Goal: Information Seeking & Learning: Check status

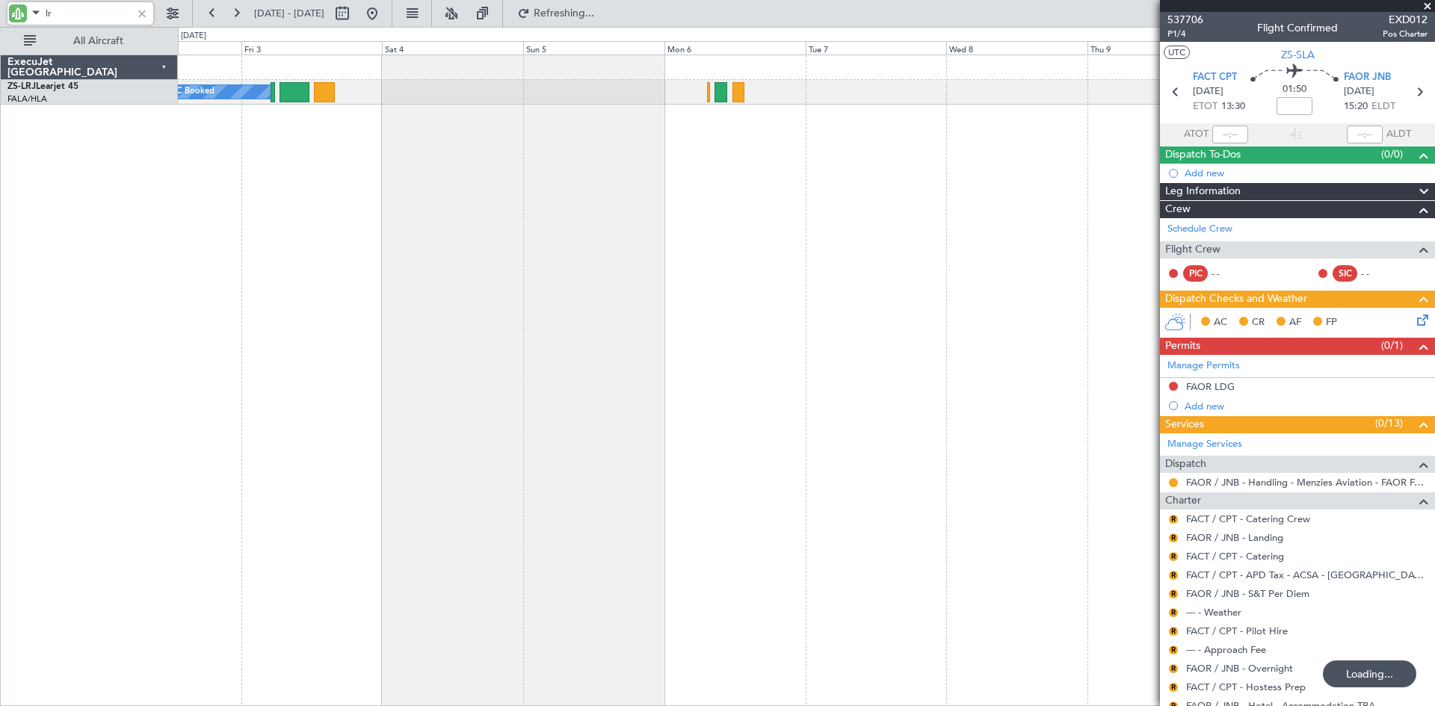
type input "l"
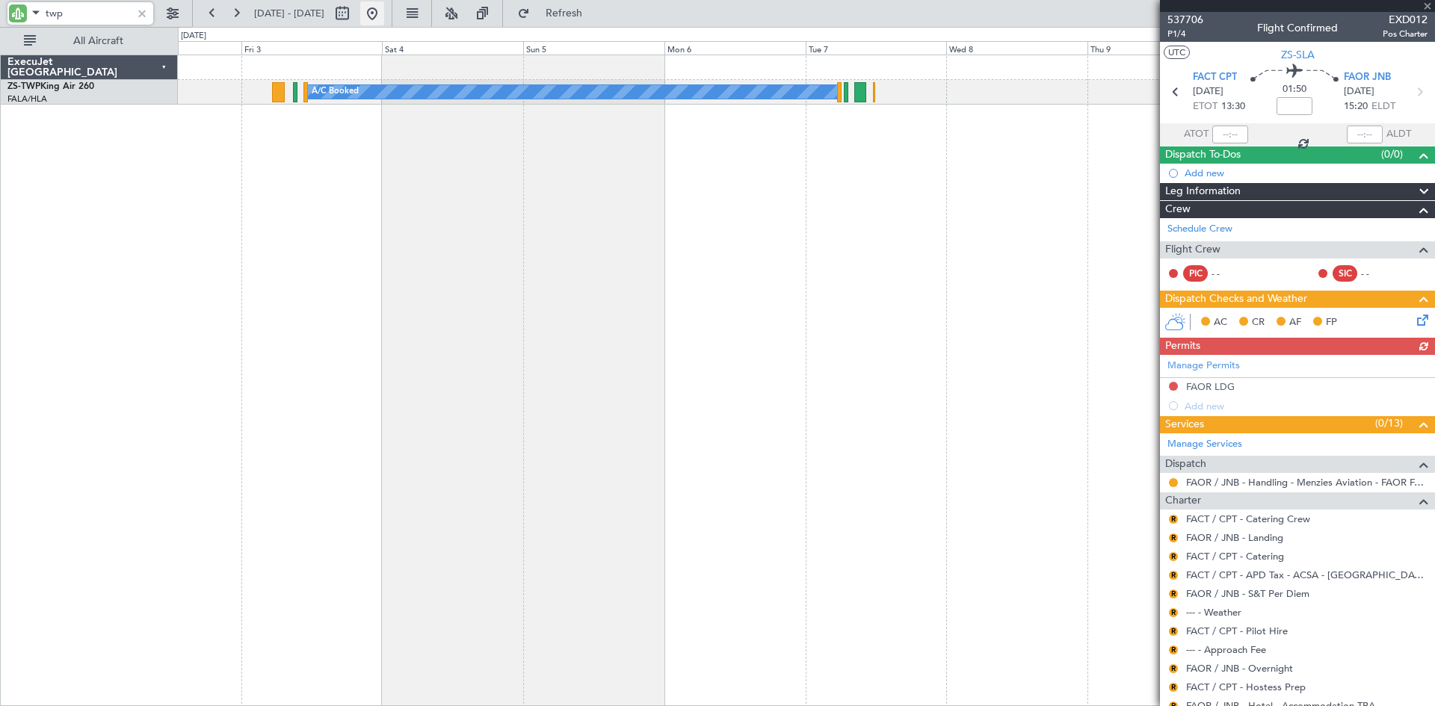
click at [384, 7] on button at bounding box center [372, 13] width 24 height 24
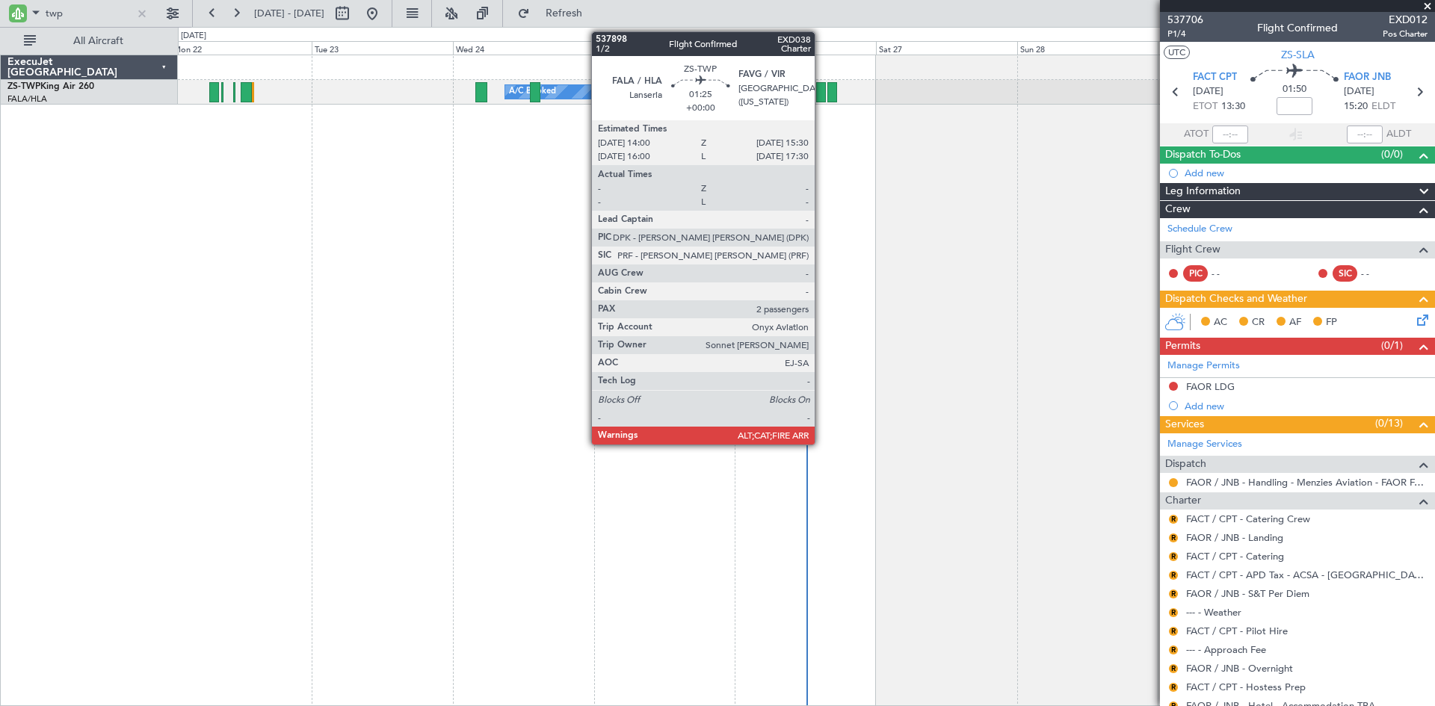
click at [821, 90] on div at bounding box center [820, 92] width 9 height 20
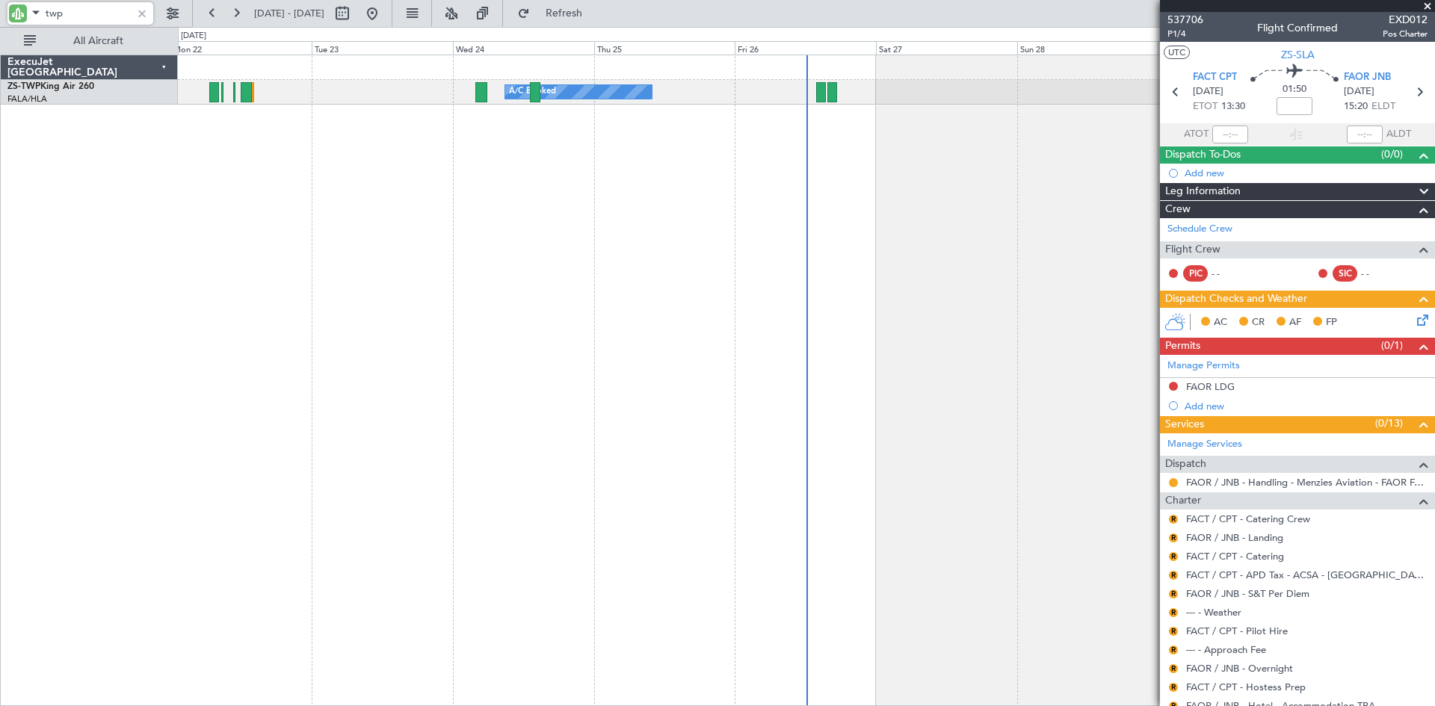
click at [75, 16] on input "twp" at bounding box center [89, 13] width 86 height 22
type input "t"
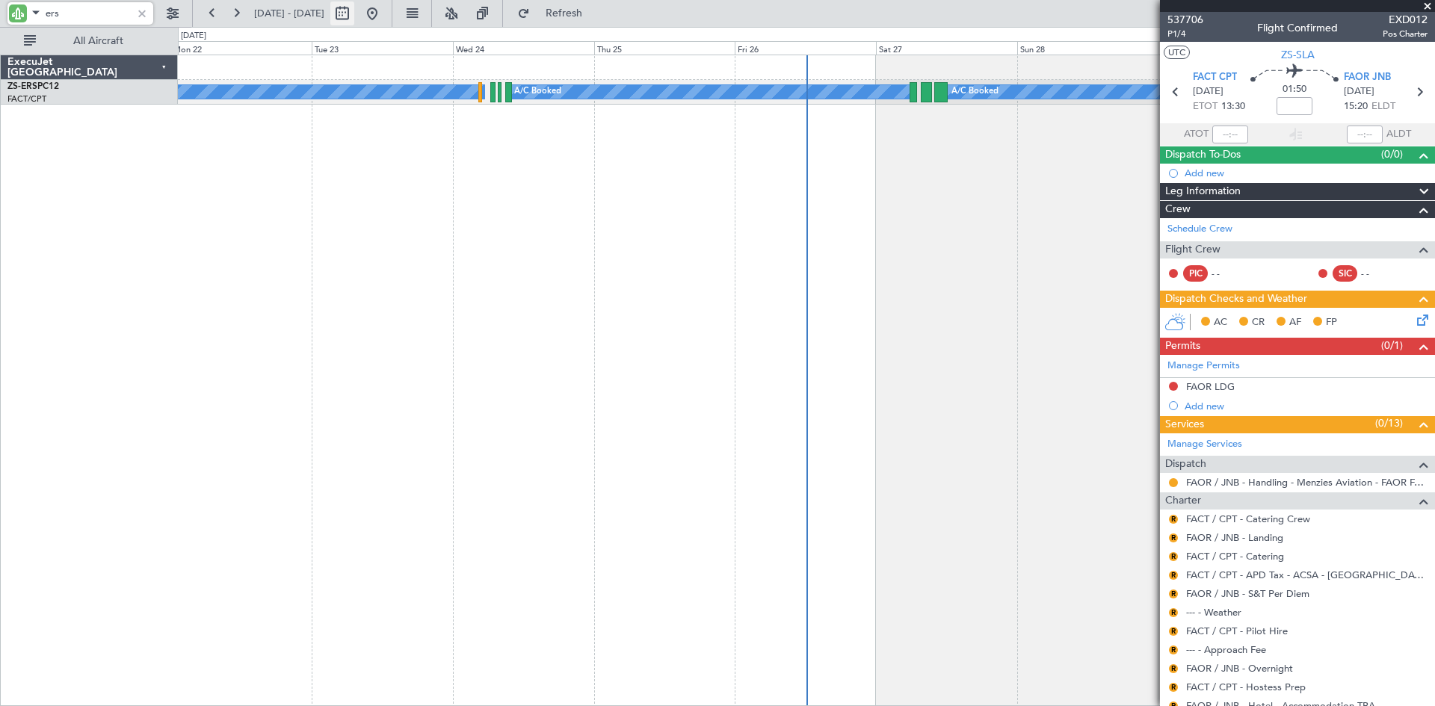
type input "ers"
click at [354, 16] on button at bounding box center [342, 13] width 24 height 24
select select "9"
select select "2025"
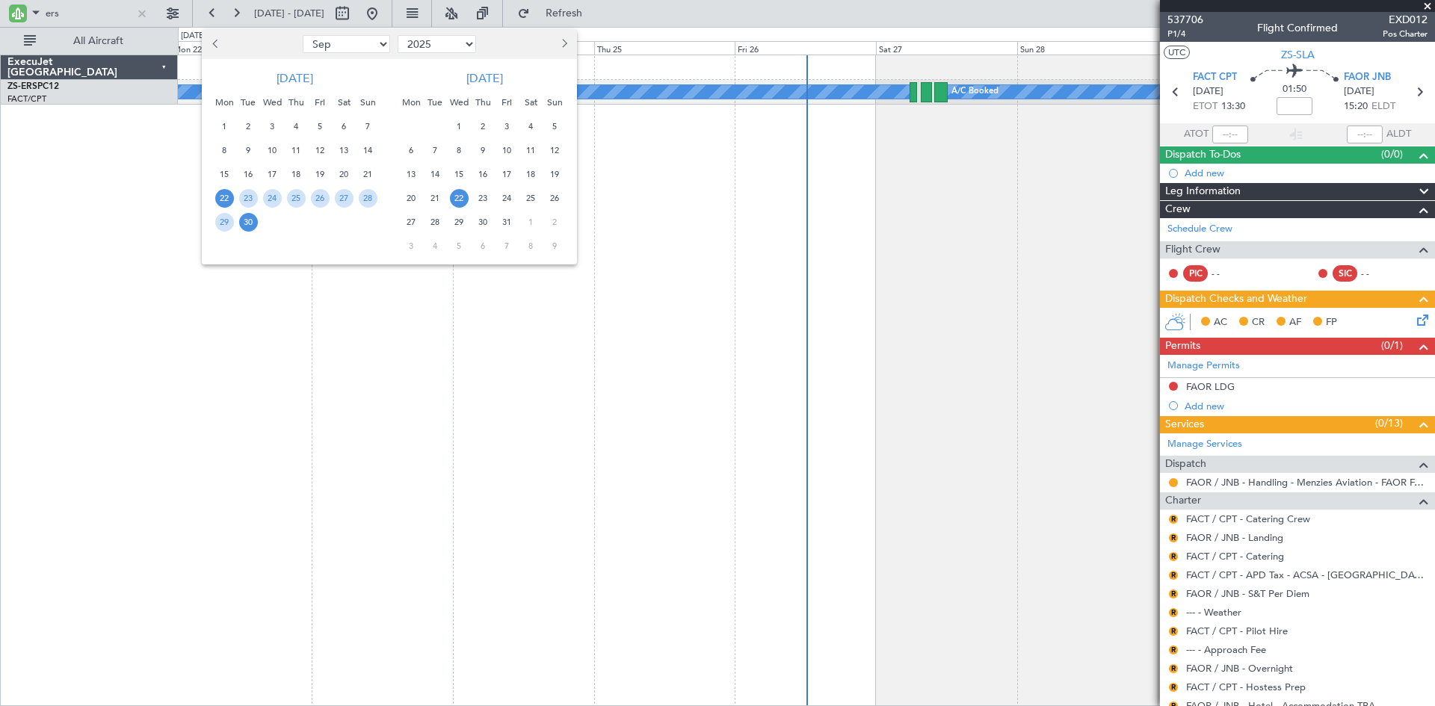
click at [457, 196] on span "22" at bounding box center [459, 198] width 19 height 19
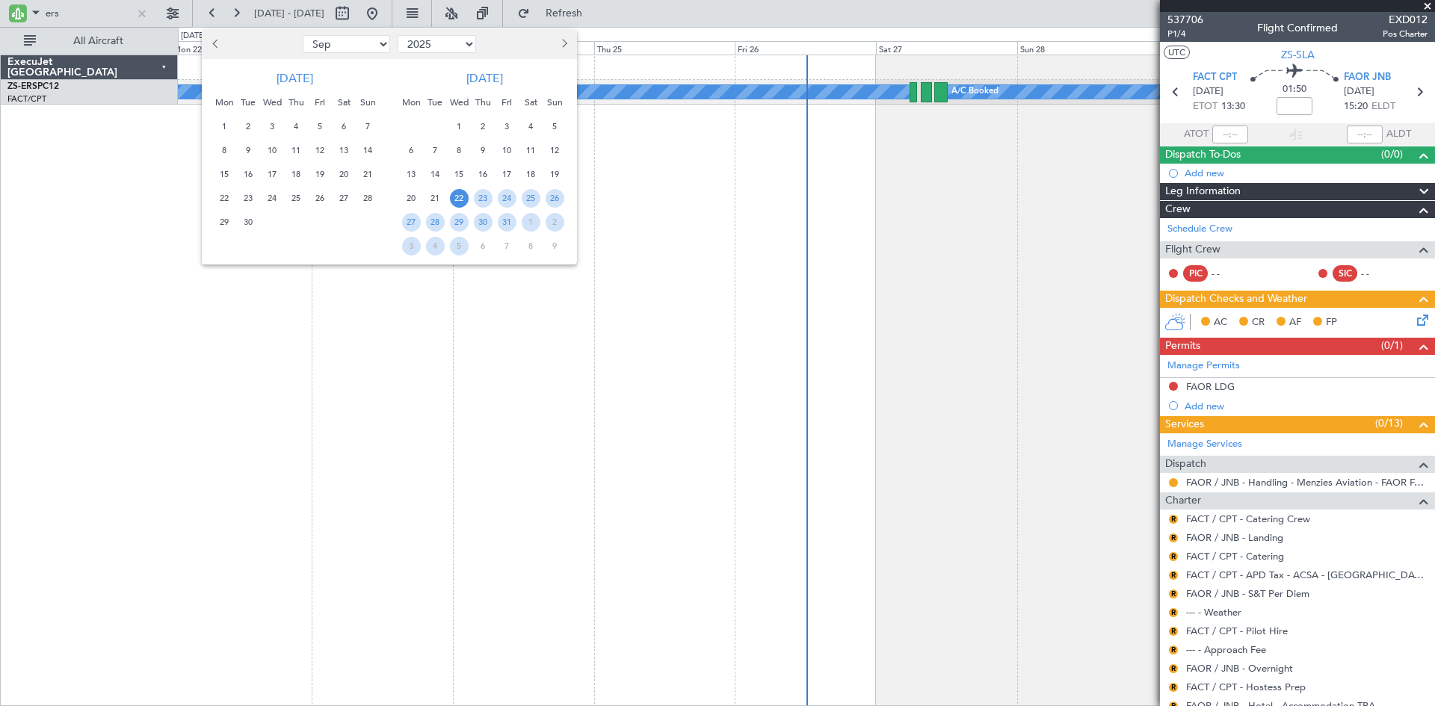
click at [457, 196] on span "22" at bounding box center [459, 198] width 19 height 19
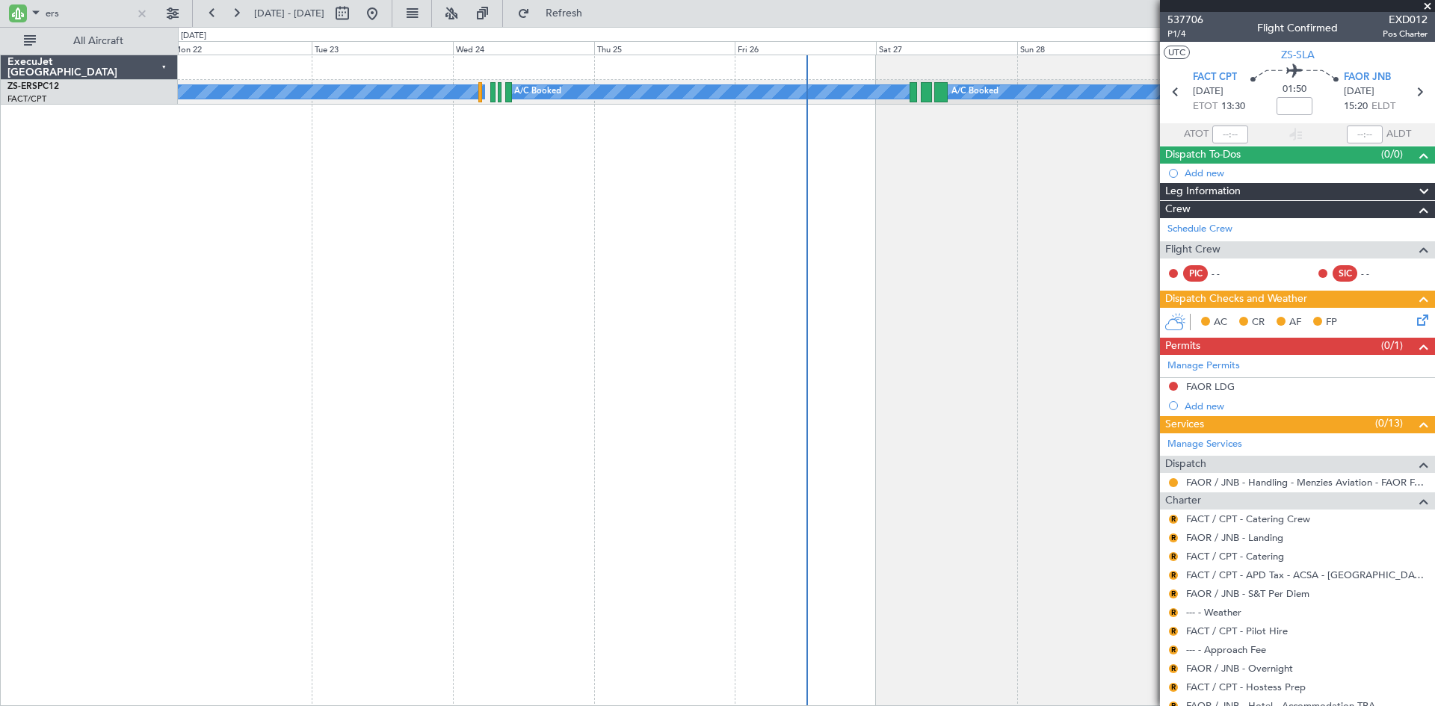
select select "10"
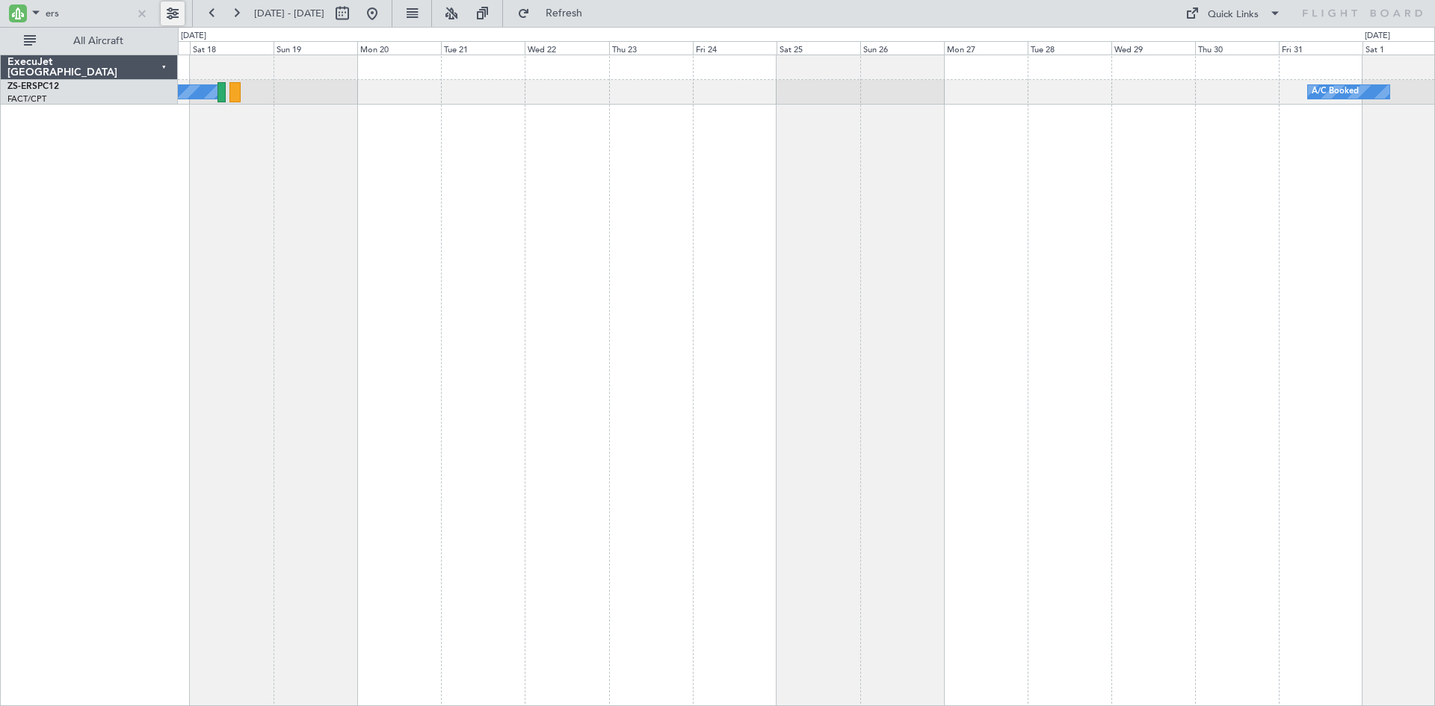
drag, startPoint x: 179, startPoint y: 16, endPoint x: 195, endPoint y: 55, distance: 42.2
click at [174, 15] on button at bounding box center [173, 13] width 24 height 24
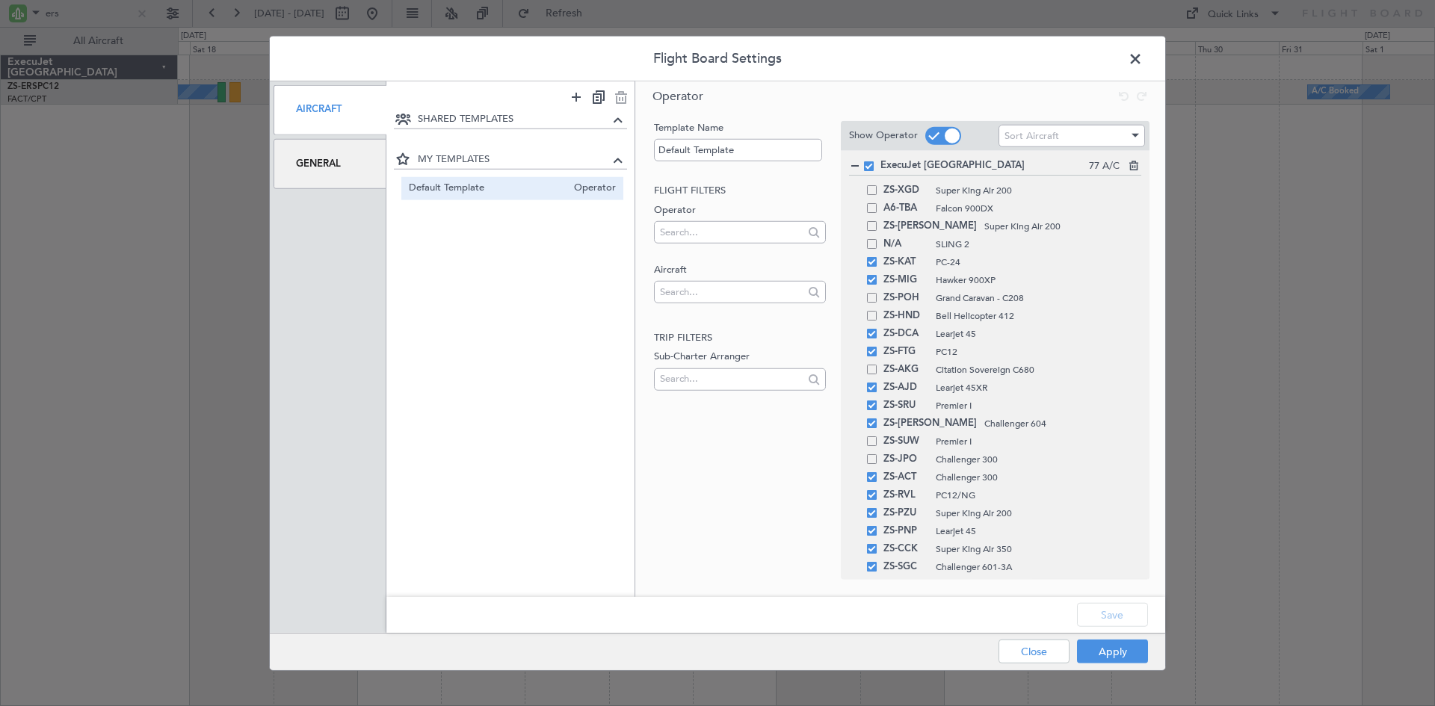
click at [302, 158] on div "General" at bounding box center [330, 164] width 113 height 50
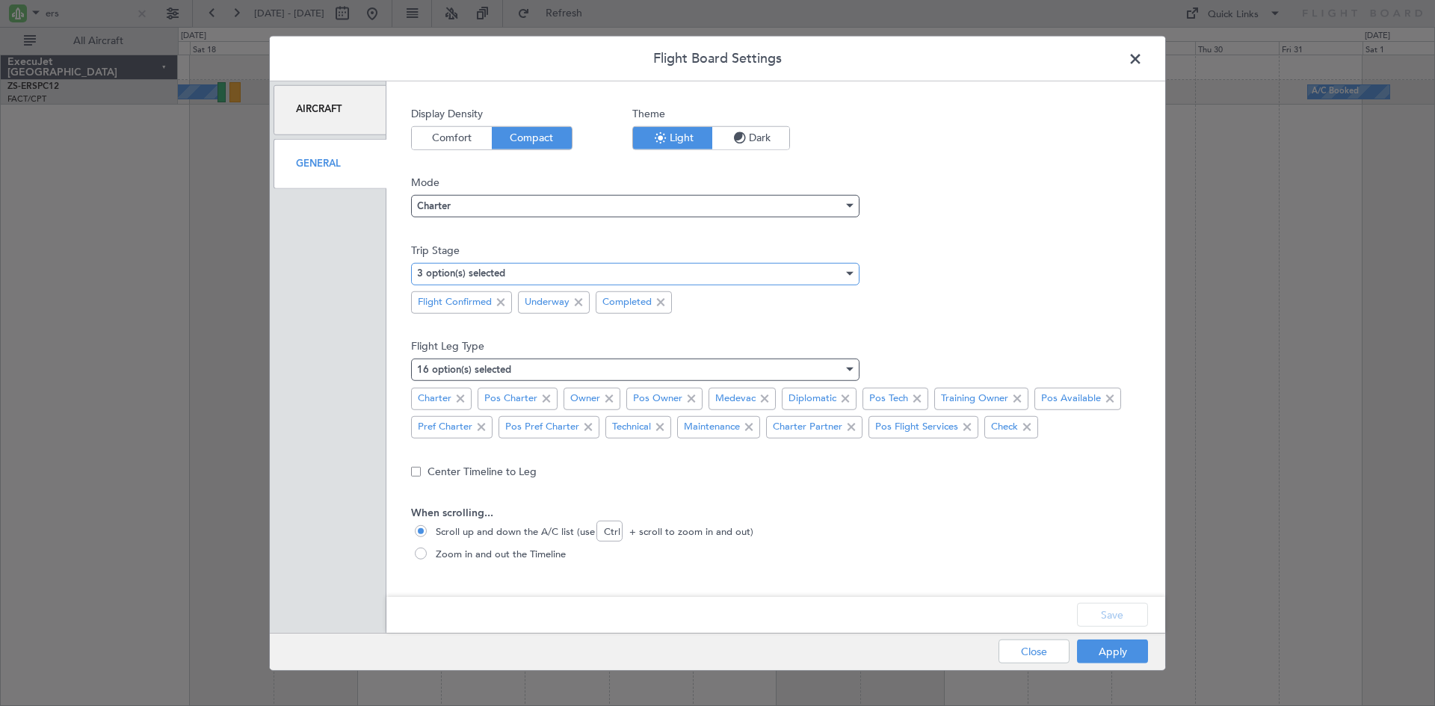
click at [498, 265] on div "3 option(s) selected" at bounding box center [630, 273] width 426 height 22
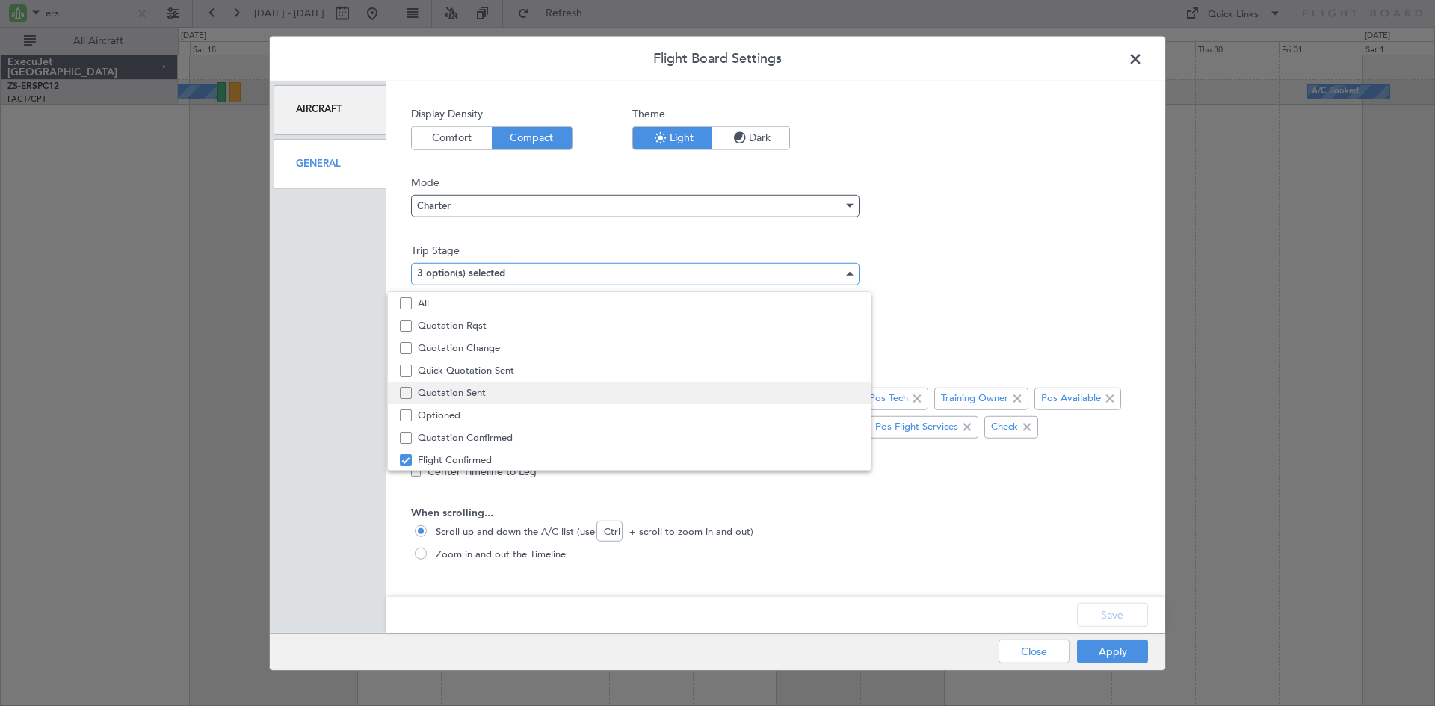
scroll to position [46, 0]
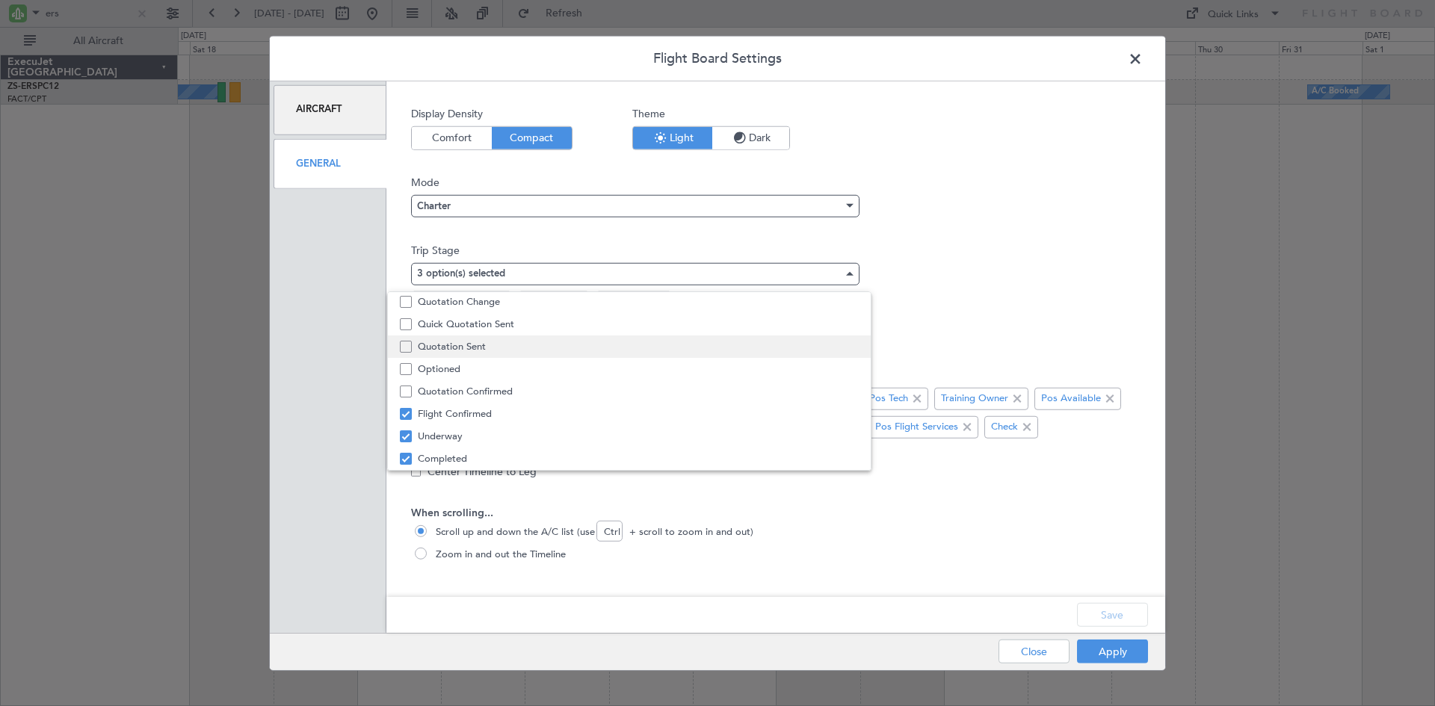
click at [496, 347] on span "Quotation Sent" at bounding box center [638, 347] width 441 height 22
click at [1163, 522] on div at bounding box center [717, 353] width 1435 height 706
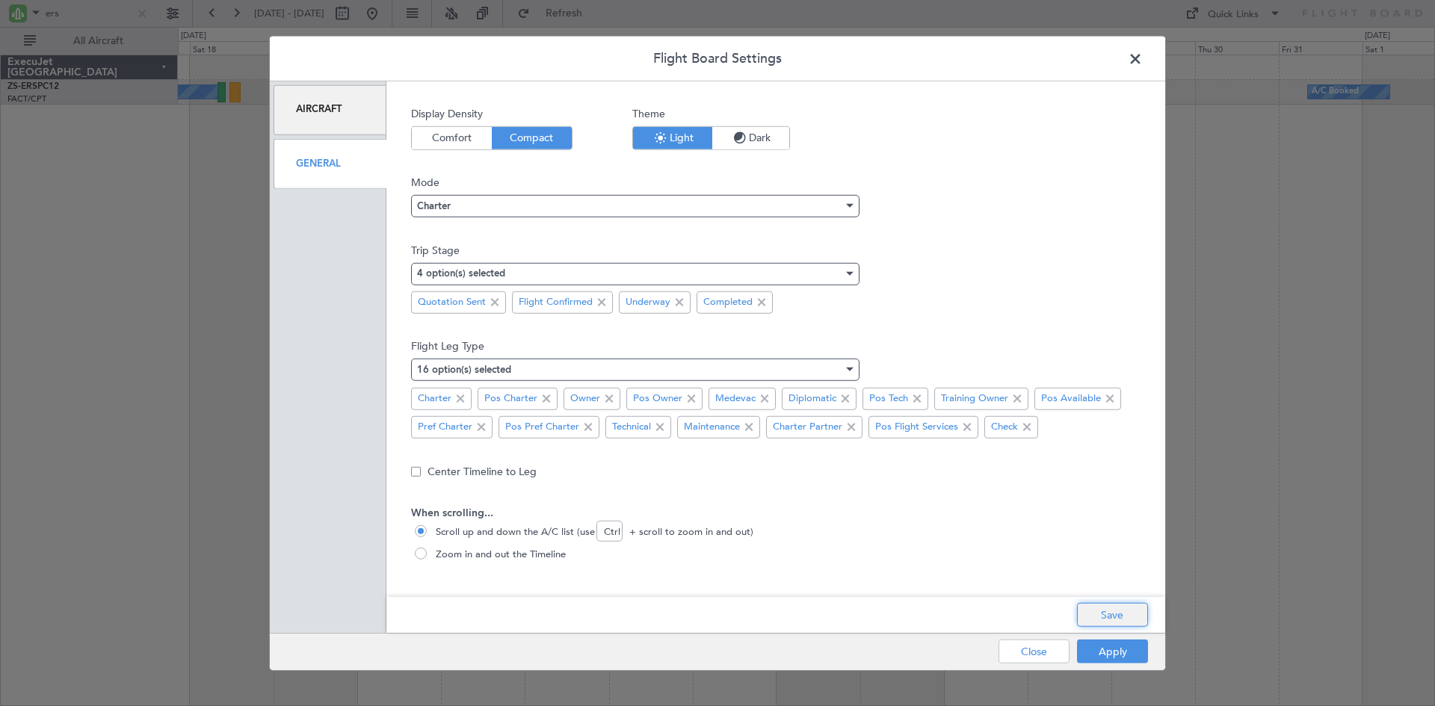
click at [1090, 614] on button "Save" at bounding box center [1112, 615] width 71 height 24
click at [1095, 654] on button "Apply" at bounding box center [1112, 652] width 71 height 24
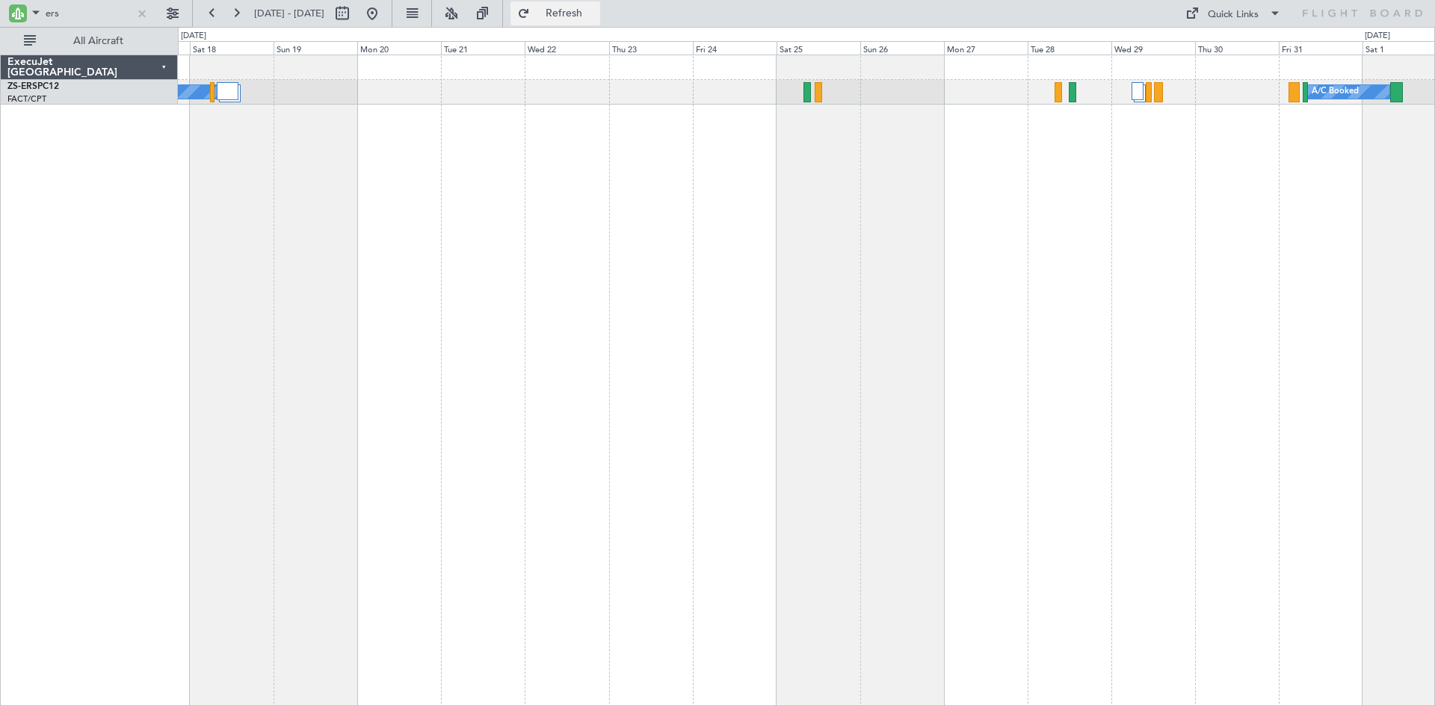
click at [572, 16] on button "Refresh" at bounding box center [555, 13] width 90 height 24
click at [92, 11] on input "ers" at bounding box center [89, 13] width 86 height 22
type input "e"
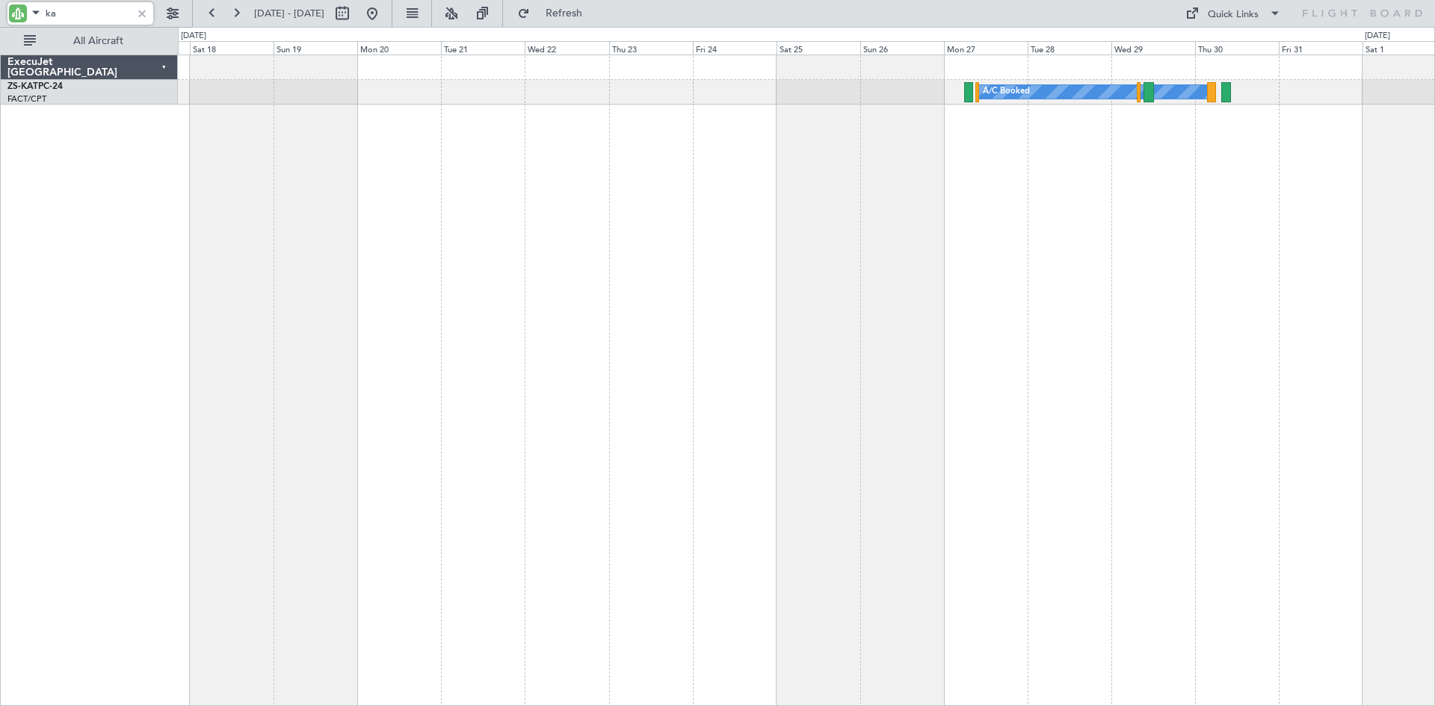
type input "k"
click at [565, 97] on div "A/C Booked" at bounding box center [806, 92] width 1256 height 25
click at [126, 10] on input "ftg" at bounding box center [89, 13] width 86 height 22
type input "f"
click at [126, 10] on input "kht" at bounding box center [89, 13] width 86 height 22
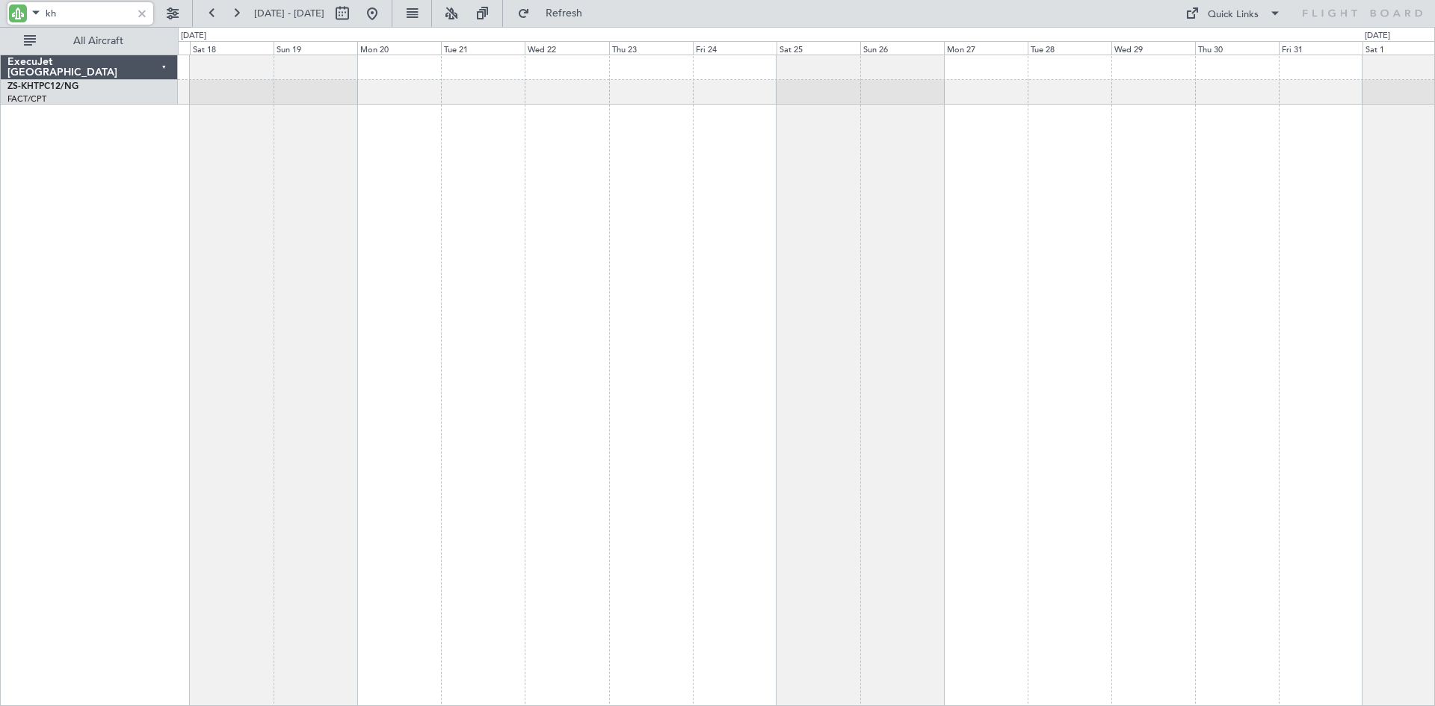
type input "k"
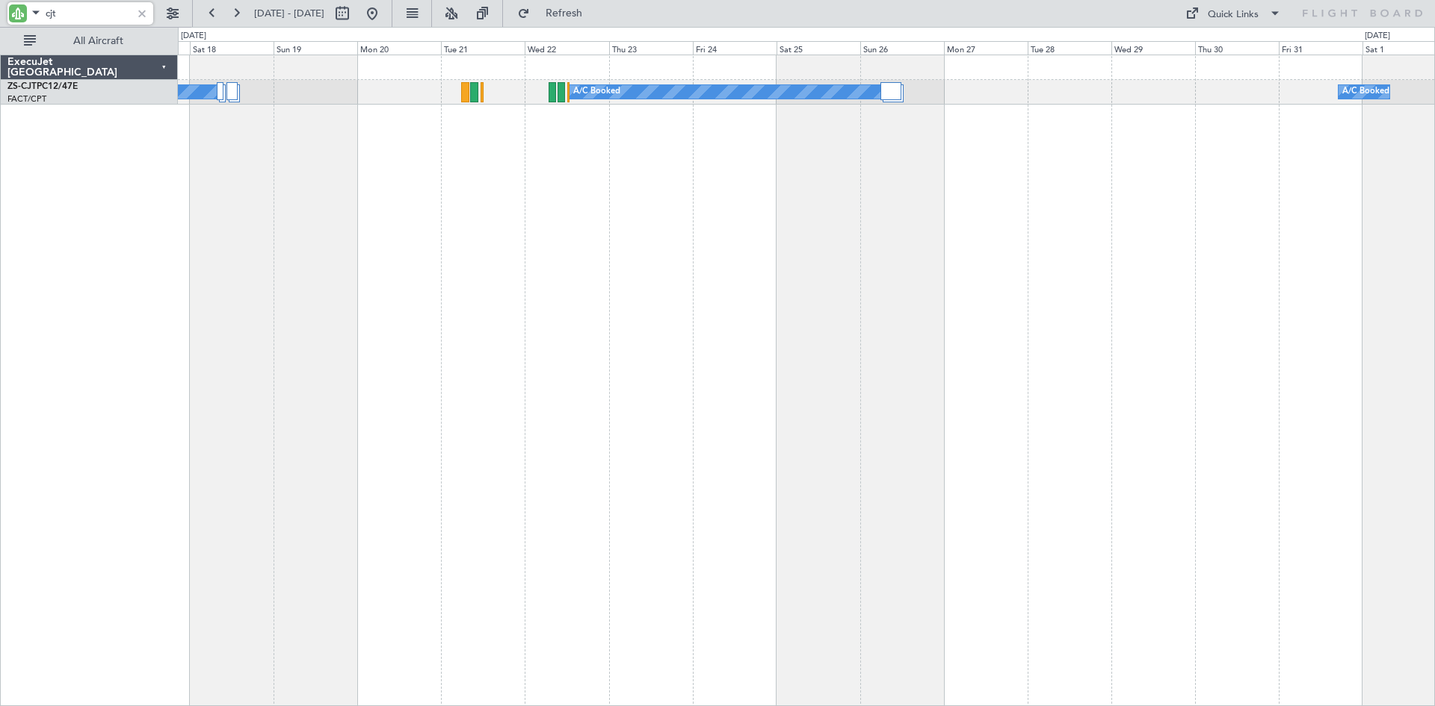
click at [68, 7] on input "cjt" at bounding box center [89, 13] width 86 height 22
type input "c"
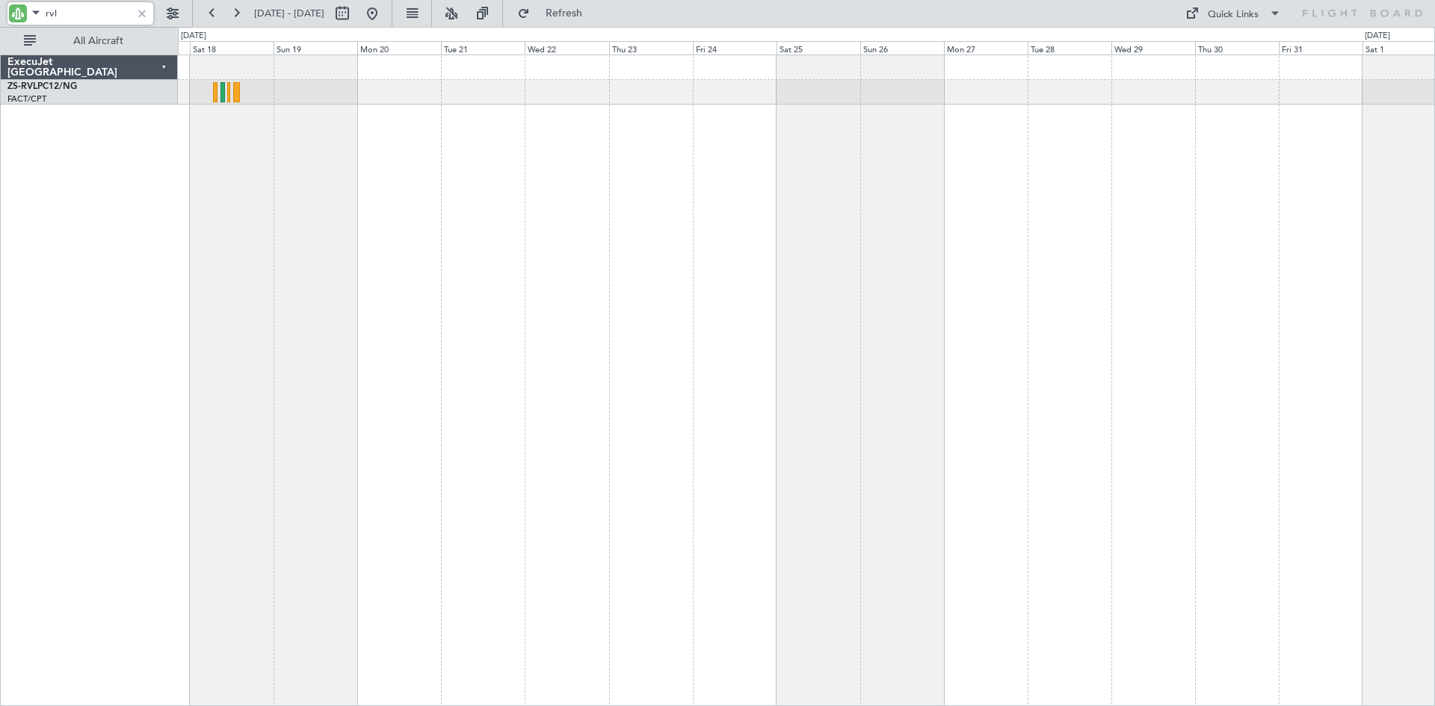
click at [573, 81] on div at bounding box center [806, 92] width 1256 height 25
type input "rvl"
